Goal: Information Seeking & Learning: Check status

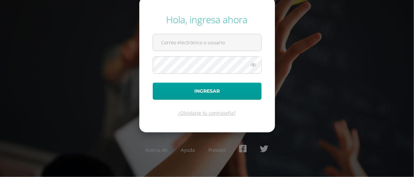
type input "[EMAIL_ADDRESS][DOMAIN_NAME]"
click at [253, 66] on icon at bounding box center [253, 65] width 9 height 8
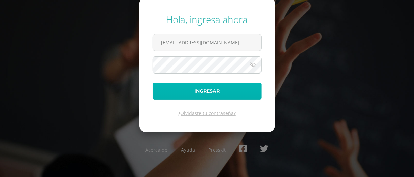
click at [222, 84] on button "Ingresar" at bounding box center [207, 90] width 109 height 17
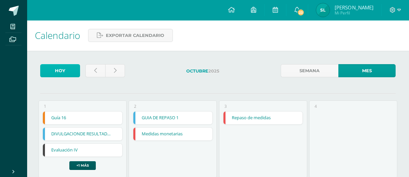
click at [64, 76] on link "Hoy" at bounding box center [60, 70] width 40 height 13
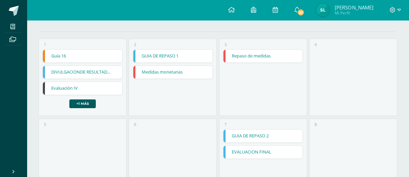
scroll to position [63, 0]
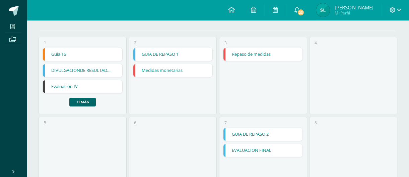
click at [83, 100] on link "+1 más" at bounding box center [82, 102] width 26 height 9
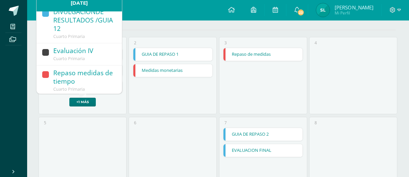
scroll to position [30, 0]
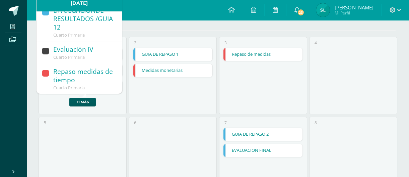
click at [362, 64] on div "4" at bounding box center [353, 75] width 88 height 77
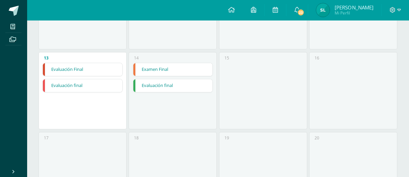
scroll to position [285, 0]
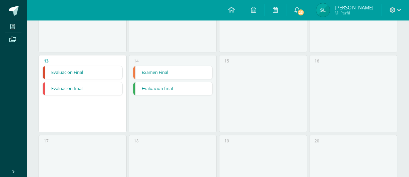
click at [171, 74] on link "Examen Final" at bounding box center [172, 72] width 79 height 13
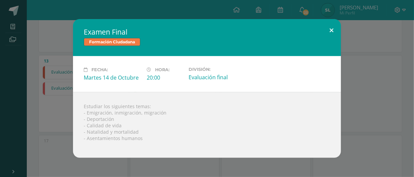
click at [328, 33] on button at bounding box center [331, 30] width 19 height 23
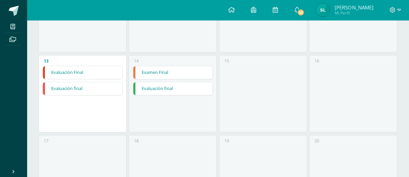
click at [156, 94] on link "Evaluación final" at bounding box center [172, 88] width 79 height 13
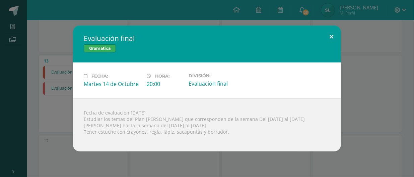
click at [337, 37] on button at bounding box center [331, 36] width 19 height 23
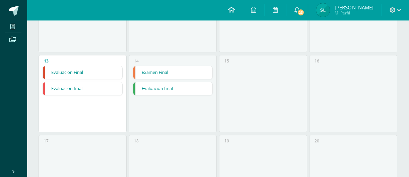
click at [232, 7] on icon at bounding box center [231, 10] width 7 height 6
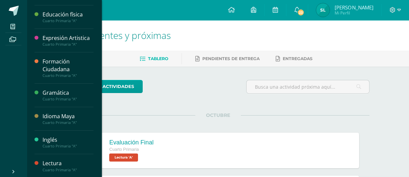
scroll to position [121, 0]
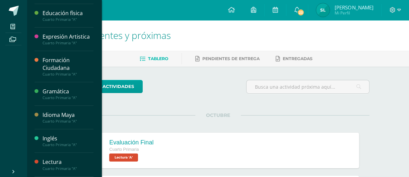
click at [43, 95] on div "Gramática" at bounding box center [68, 92] width 51 height 8
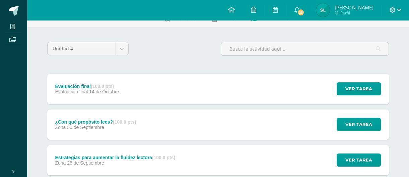
scroll to position [41, 0]
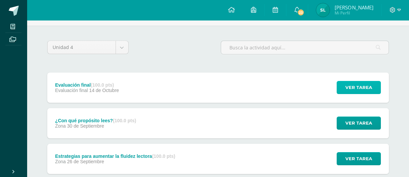
click at [366, 86] on span "Ver tarea" at bounding box center [359, 87] width 27 height 12
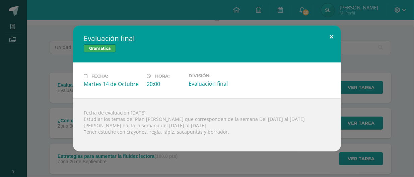
click at [334, 38] on button at bounding box center [331, 36] width 19 height 23
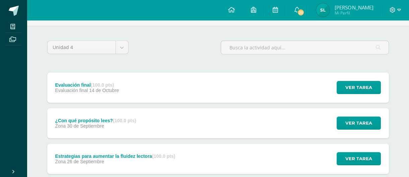
click at [323, 10] on img at bounding box center [323, 9] width 13 height 13
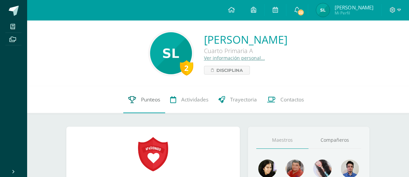
click at [146, 97] on span "Punteos" at bounding box center [150, 99] width 19 height 7
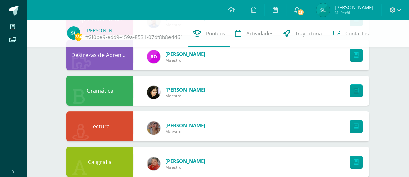
scroll to position [424, 0]
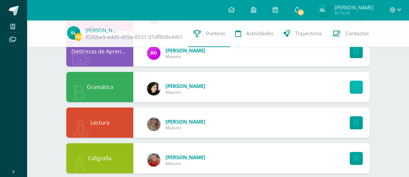
click at [357, 88] on icon at bounding box center [356, 87] width 5 height 6
